Goal: Task Accomplishment & Management: Complete application form

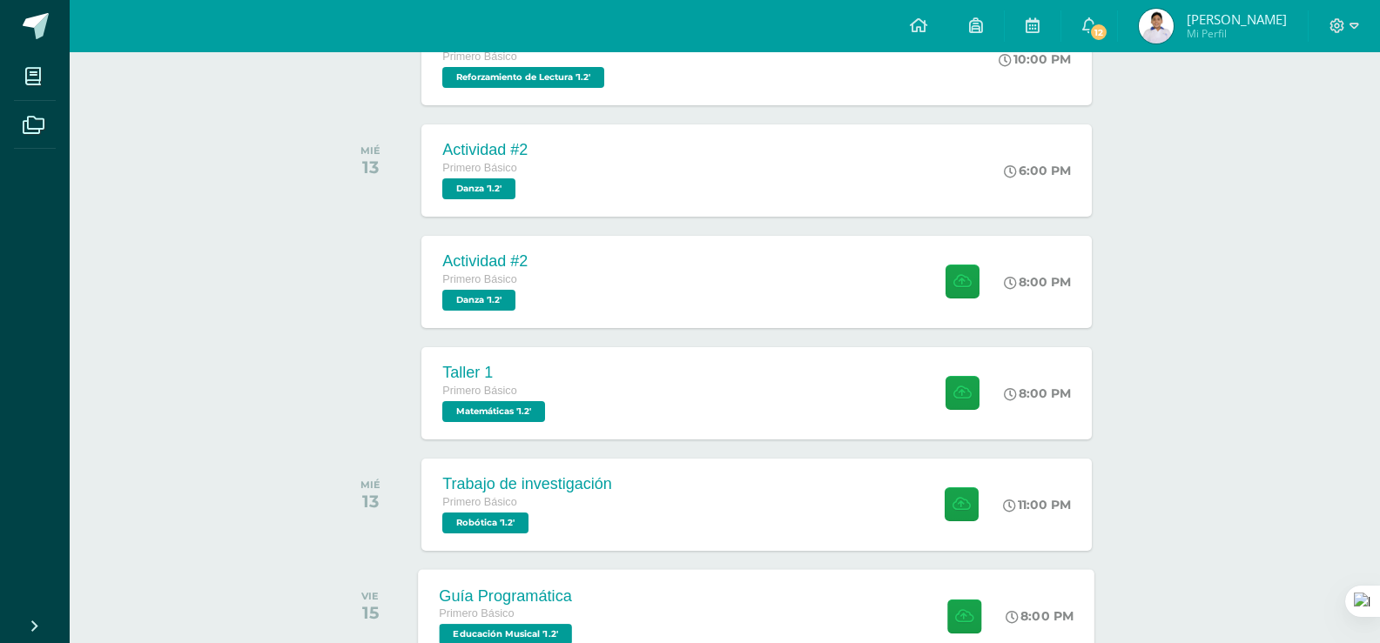
scroll to position [721, 0]
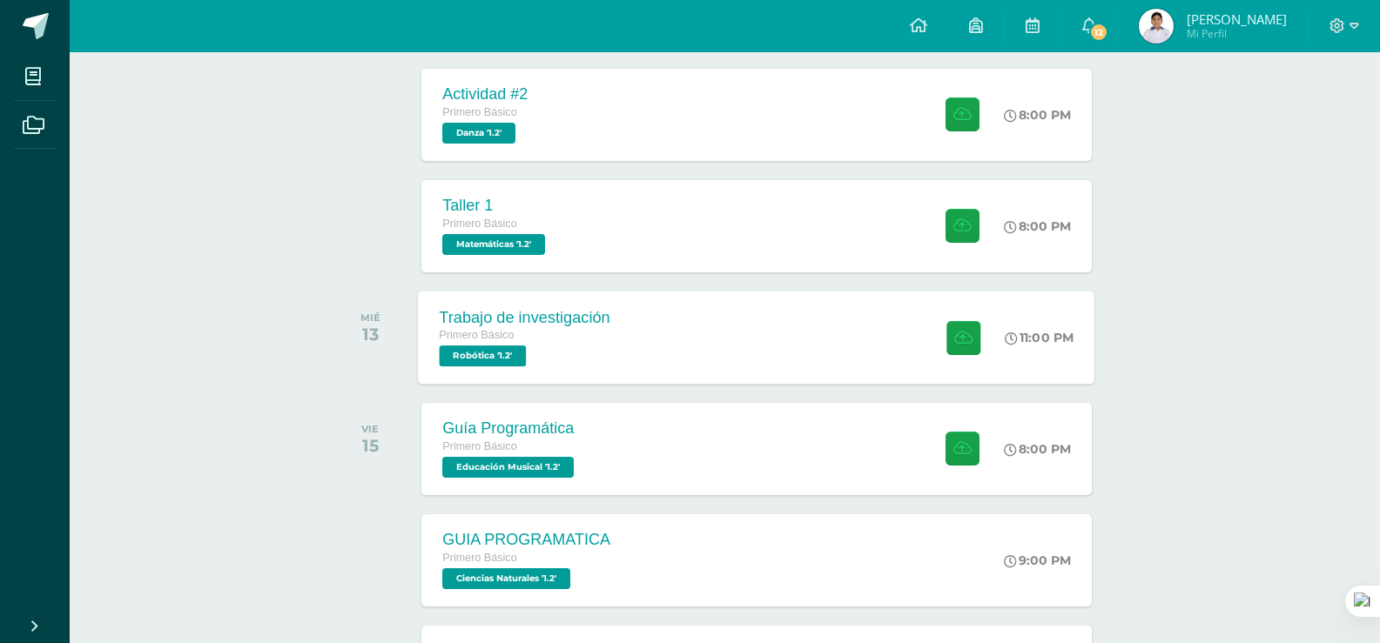
click at [609, 367] on div "Trabajo de investigación Primero Básico Robótica '1.2'" at bounding box center [525, 337] width 213 height 93
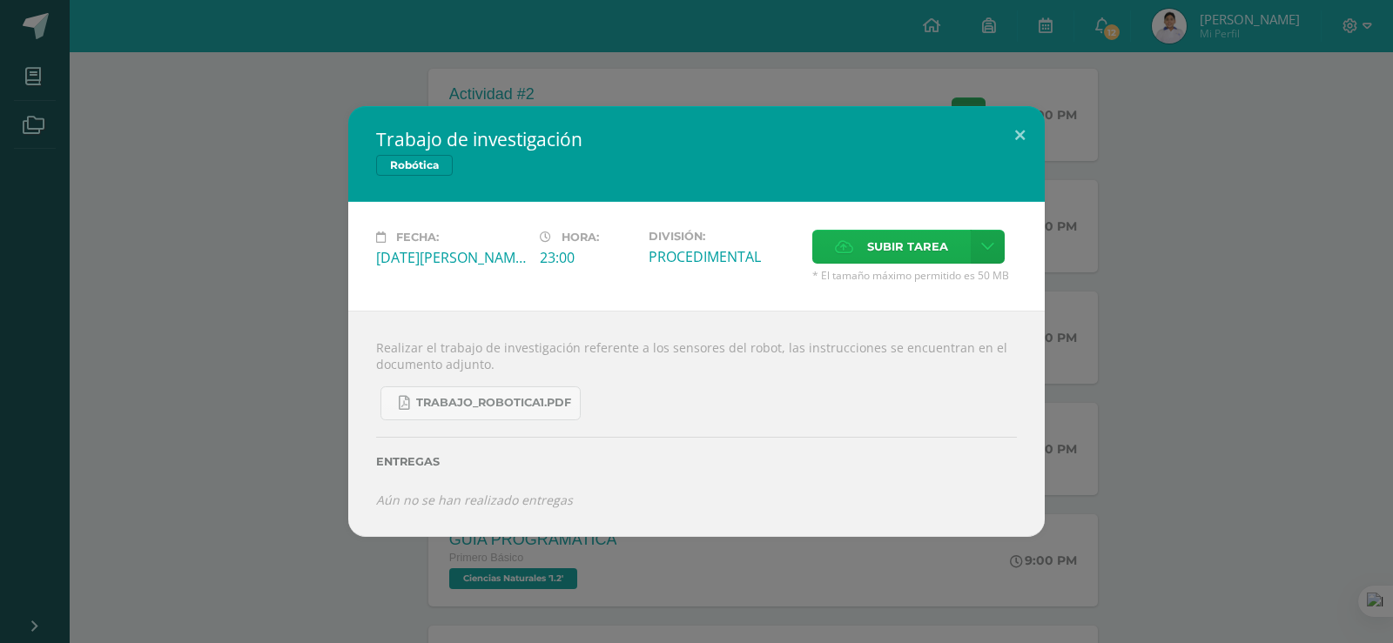
click at [882, 259] on span "Subir tarea" at bounding box center [907, 247] width 81 height 32
click at [0, 0] on input "Subir tarea" at bounding box center [0, 0] width 0 height 0
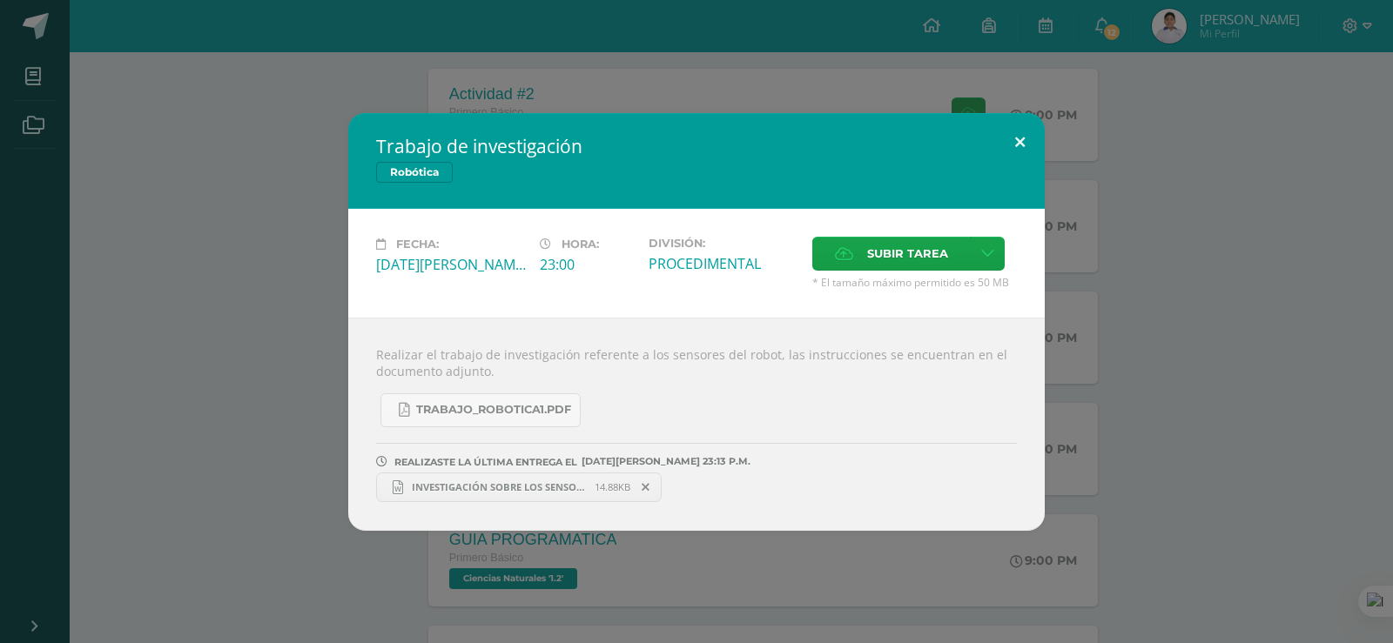
click at [1033, 135] on button at bounding box center [1020, 142] width 50 height 59
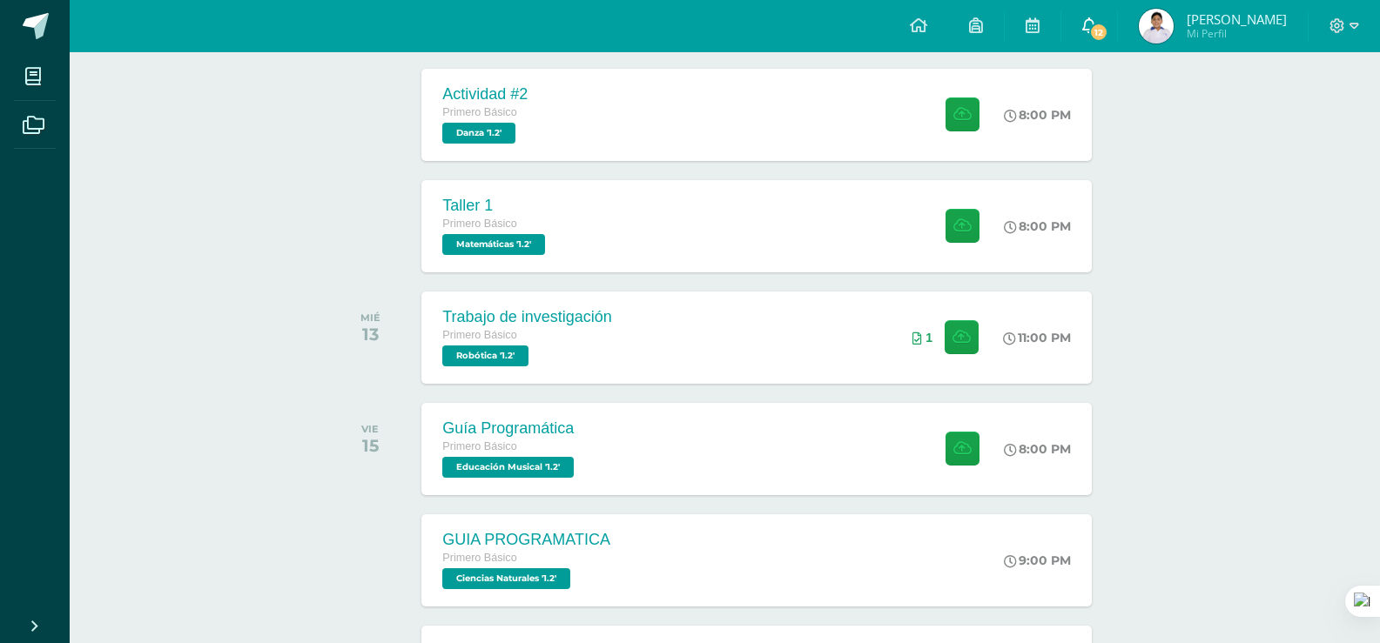
click at [1116, 44] on link "12" at bounding box center [1089, 26] width 56 height 52
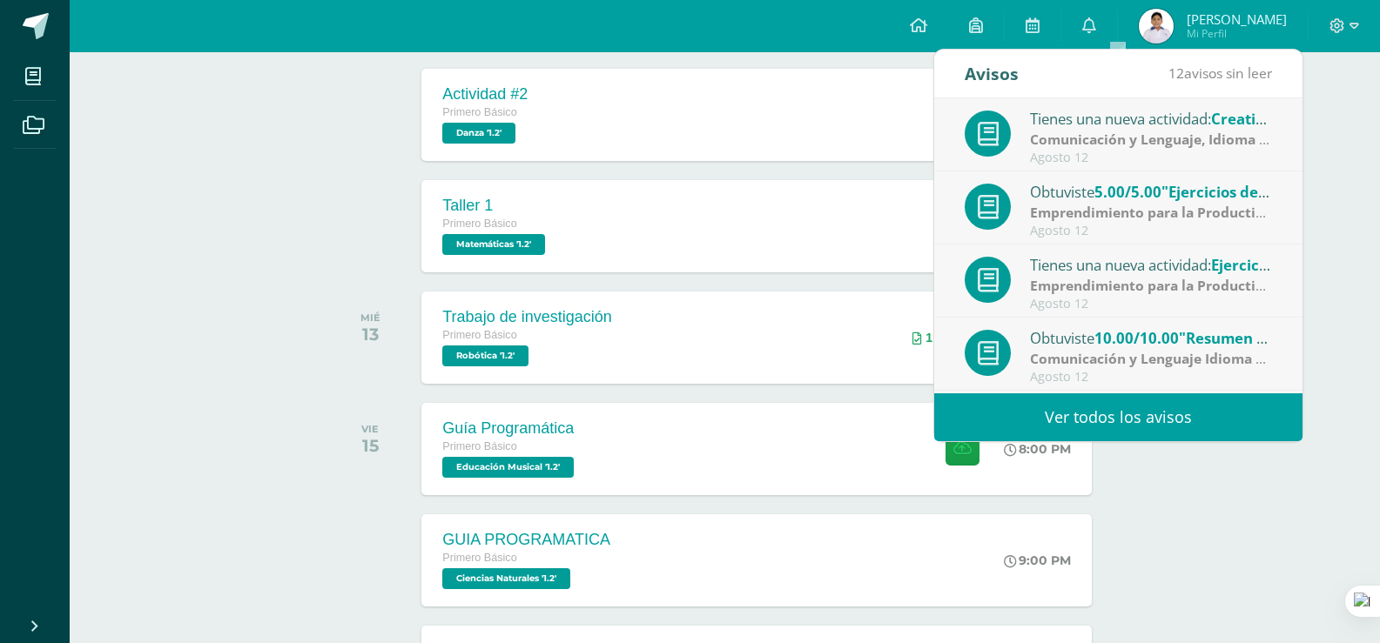
drag, startPoint x: 1084, startPoint y: 126, endPoint x: 1091, endPoint y: 137, distance: 12.6
click at [1088, 128] on div "Tienes una nueva actividad: Creative Mural: Religious Figure and exposition" at bounding box center [1151, 118] width 242 height 23
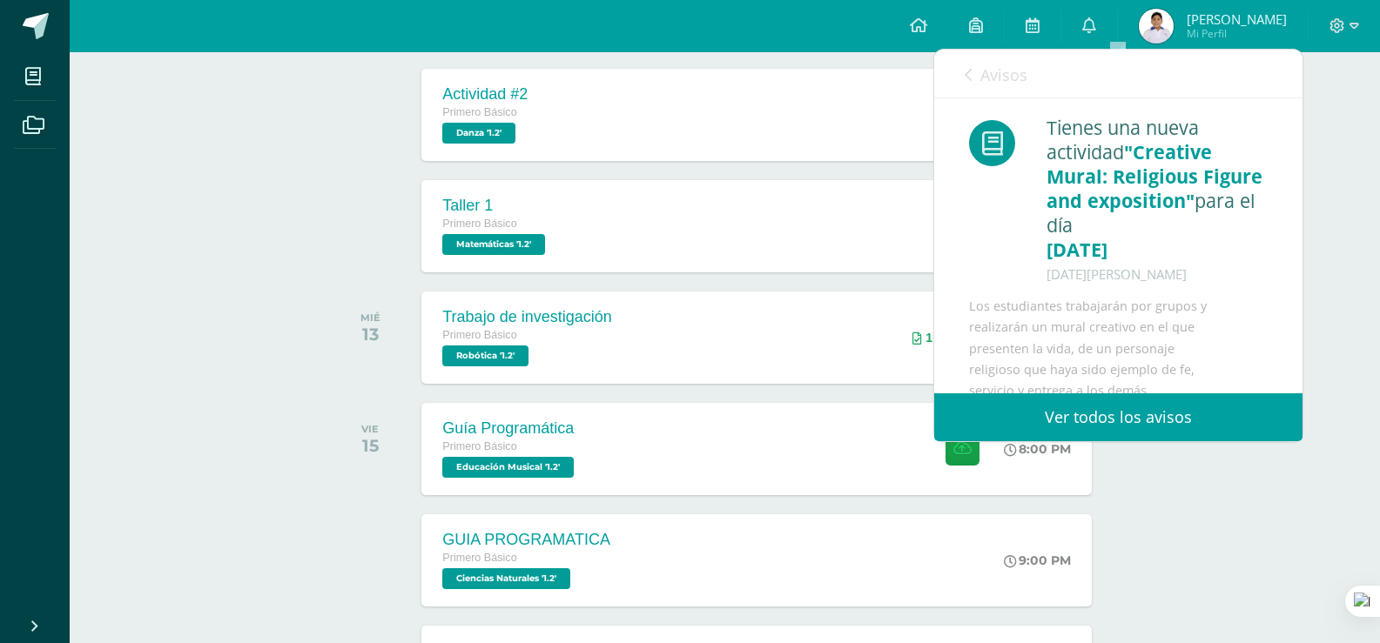
click at [1100, 184] on span ""Creative Mural: Religious Figure and exposition"" at bounding box center [1155, 176] width 216 height 74
drag, startPoint x: 1002, startPoint y: 91, endPoint x: 986, endPoint y: 91, distance: 16.5
click at [1000, 91] on link "Avisos" at bounding box center [996, 75] width 63 height 50
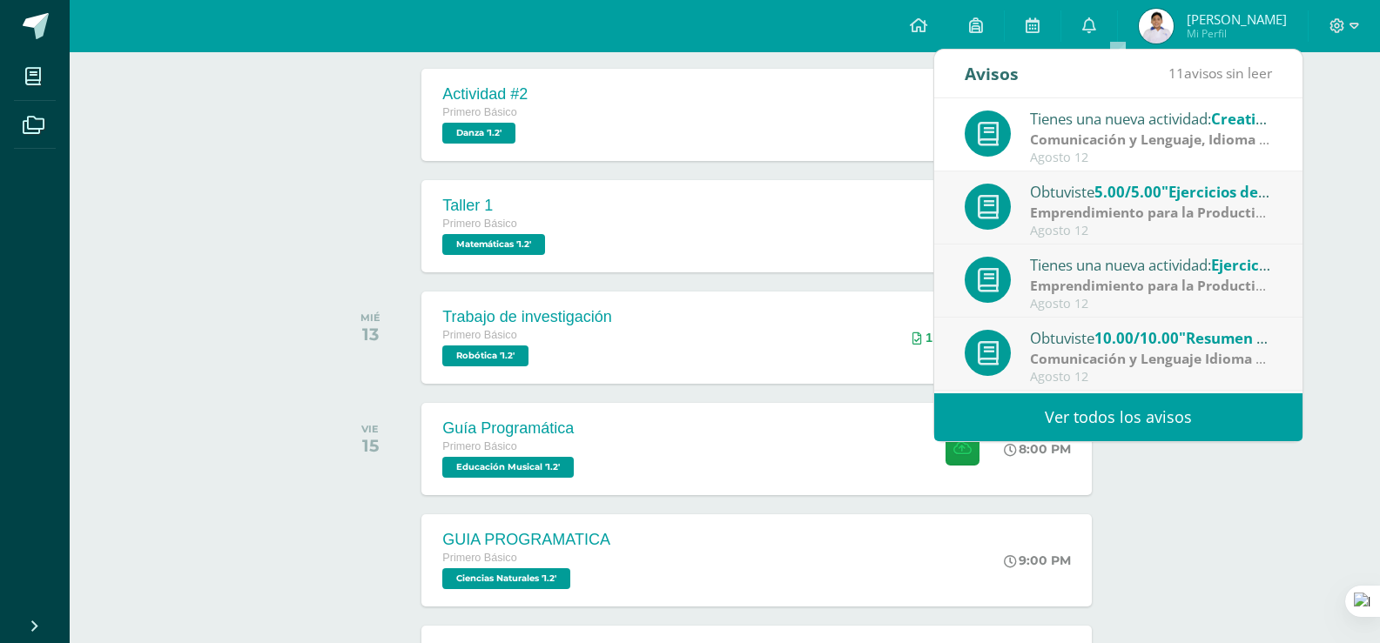
drag, startPoint x: 986, startPoint y: 91, endPoint x: 1026, endPoint y: 143, distance: 65.1
click at [985, 91] on link "Avisos" at bounding box center [996, 75] width 63 height 50
click at [1067, 188] on div "Obtuviste 5.00/5.00 "Ejercicios de presupuestos" en Emprendimiento para la Prod…" at bounding box center [1151, 191] width 242 height 23
click at [1072, 232] on div "Obtuviste 5.00/5.00 "Ejercicios de presupuestos" en Emprendimiento para la Prod…" at bounding box center [1118, 208] width 307 height 57
click at [1074, 245] on div "Tienes una nueva actividad: Ejercicios de presupuestos Emprendimiento para la P…" at bounding box center [1118, 281] width 368 height 73
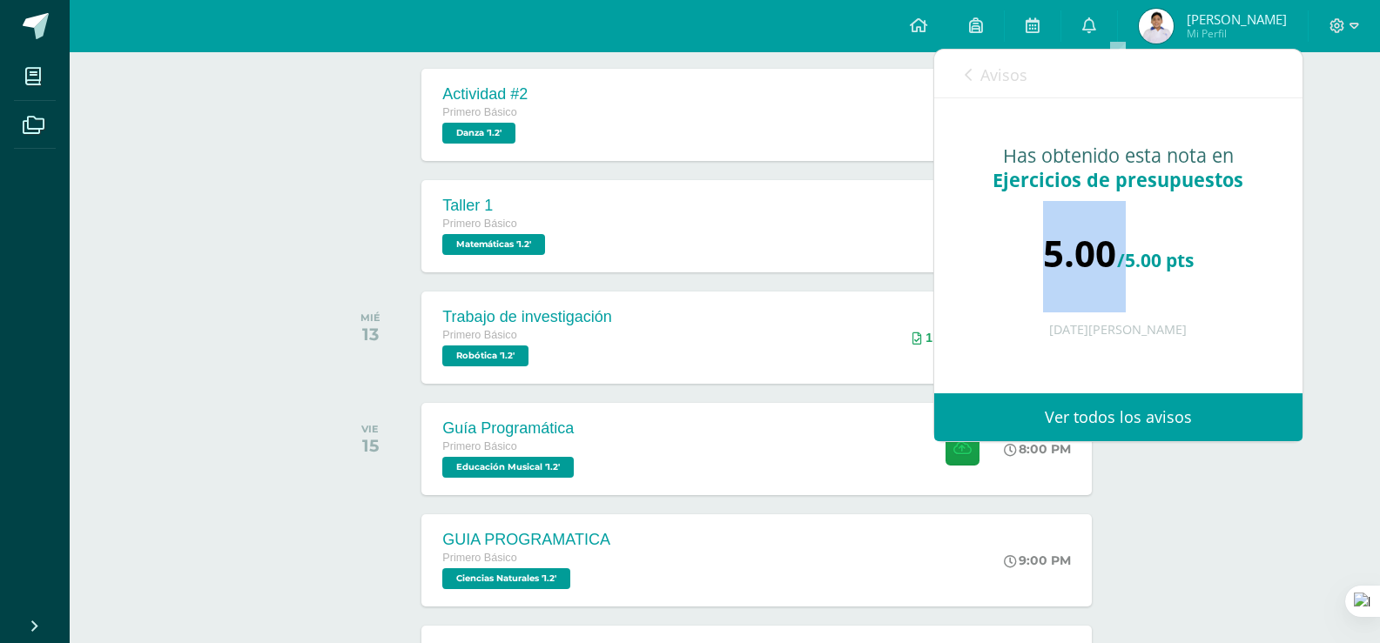
click at [1074, 245] on div "5.00 /5.00 pts" at bounding box center [1118, 253] width 299 height 104
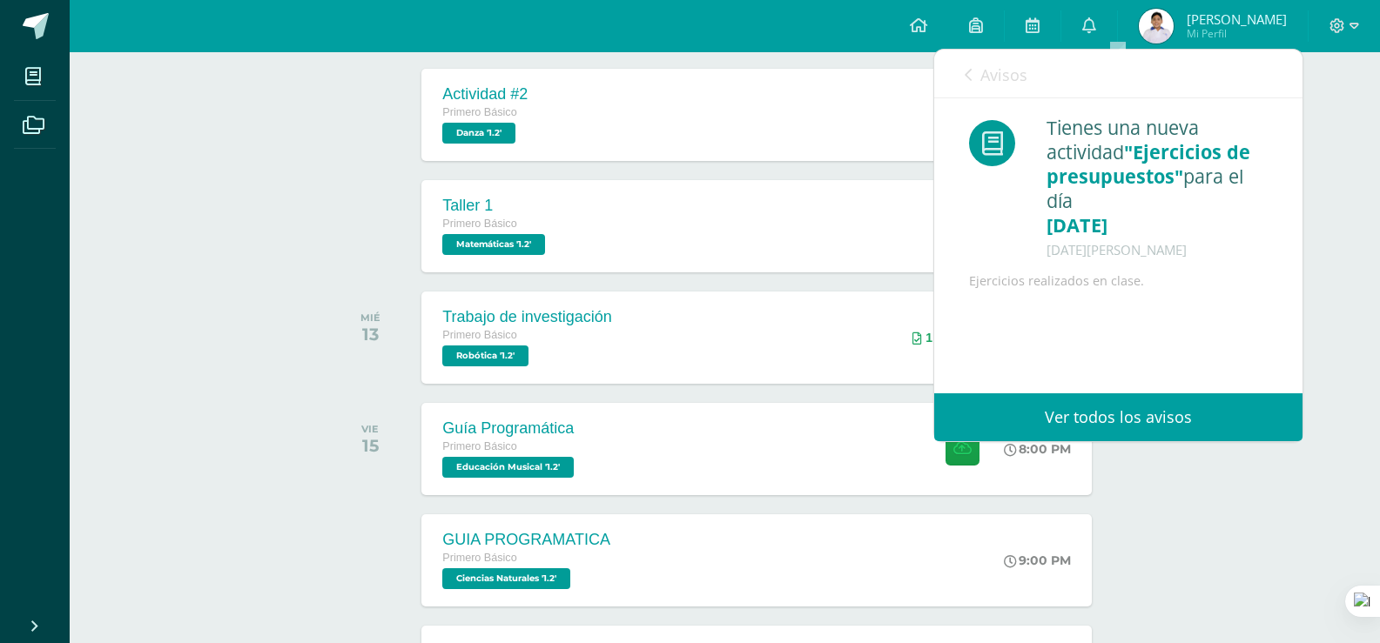
click at [1070, 277] on div "Tienes una nueva actividad "Ejercicios de presupuestos" para el día [DATE] [DAT…" at bounding box center [1118, 204] width 368 height 212
click at [1070, 271] on div at bounding box center [1074, 270] width 9 height 23
click at [1174, 37] on img at bounding box center [1156, 26] width 35 height 35
